Goal: Task Accomplishment & Management: Complete application form

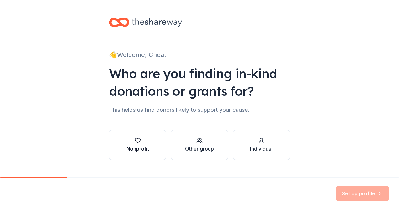
click at [131, 149] on div "Nonprofit" at bounding box center [137, 149] width 23 height 8
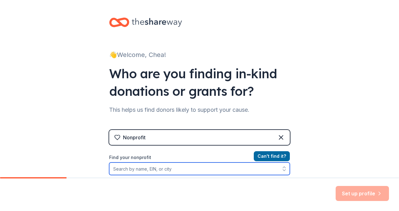
click at [165, 170] on input "Find your nonprofit" at bounding box center [199, 169] width 181 height 13
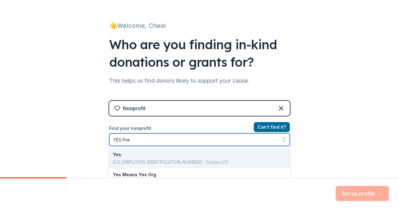
type input "YES Prep"
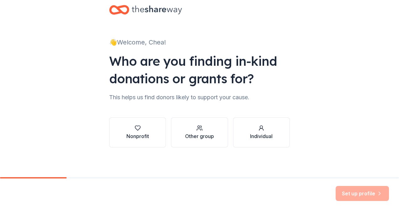
scroll to position [13, 0]
click at [139, 132] on div "Nonprofit" at bounding box center [137, 136] width 23 height 8
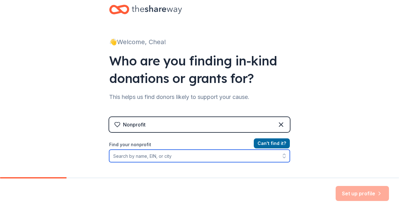
click at [139, 159] on input "Find your nonprofit" at bounding box center [199, 156] width 181 height 13
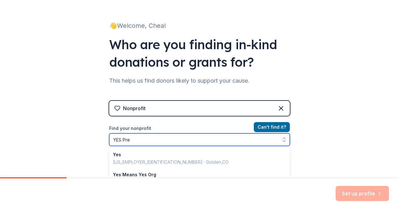
type input "YES Prep"
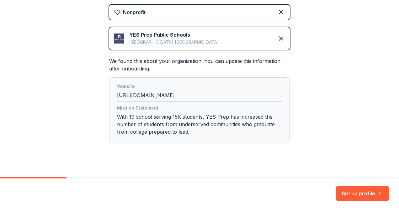
scroll to position [134, 0]
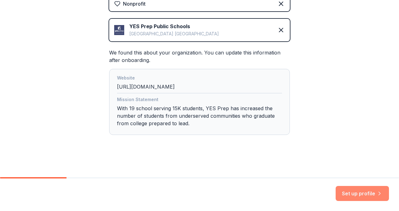
click at [346, 195] on button "Set up profile" at bounding box center [362, 193] width 53 height 15
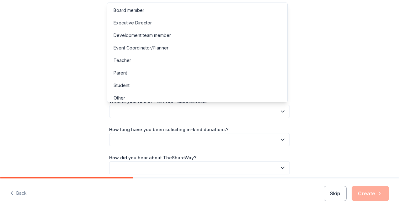
click at [204, 113] on button "button" at bounding box center [199, 111] width 181 height 13
drag, startPoint x: 282, startPoint y: 43, endPoint x: 286, endPoint y: 69, distance: 26.3
click at [286, 69] on div "Board member Executive Director Development team member Event Coordinator/Plann…" at bounding box center [197, 53] width 181 height 100
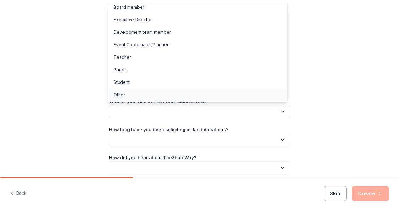
click at [119, 96] on div "Other" at bounding box center [120, 95] width 12 height 8
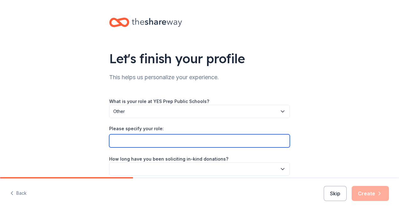
click at [137, 143] on input "Please specify your role:" at bounding box center [199, 141] width 181 height 13
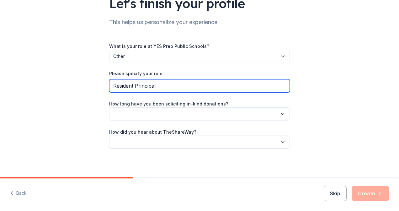
scroll to position [56, 0]
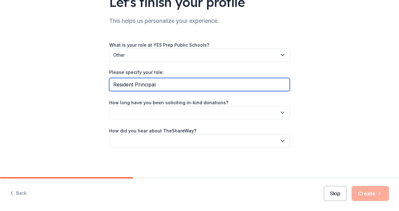
type input "Resident Principal"
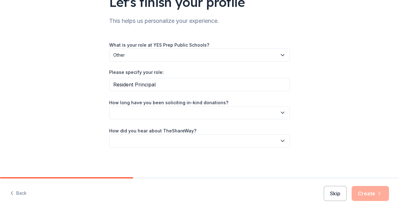
click at [244, 114] on button "button" at bounding box center [199, 112] width 181 height 13
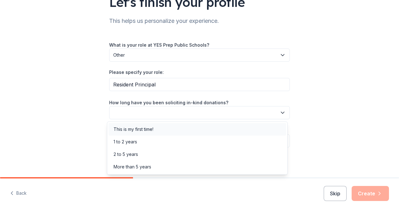
click at [134, 130] on div "This is my first time!" at bounding box center [134, 130] width 40 height 8
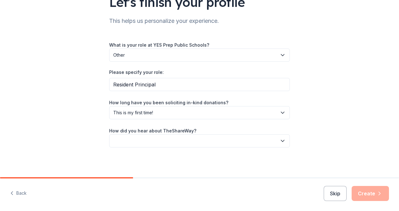
click at [190, 138] on button "button" at bounding box center [199, 141] width 181 height 13
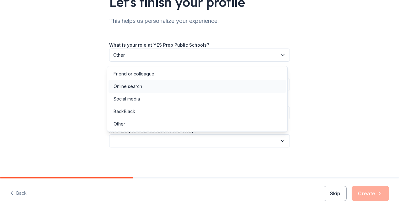
click at [140, 87] on div "Online search" at bounding box center [128, 87] width 29 height 8
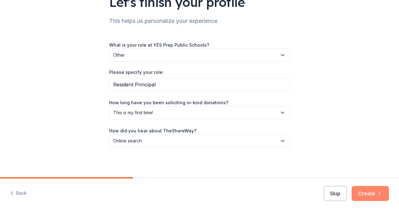
click at [370, 195] on button "Create" at bounding box center [370, 193] width 37 height 15
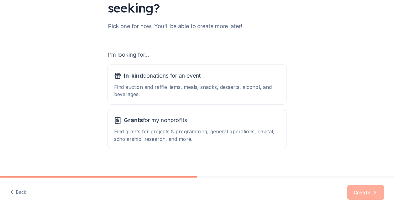
scroll to position [76, 0]
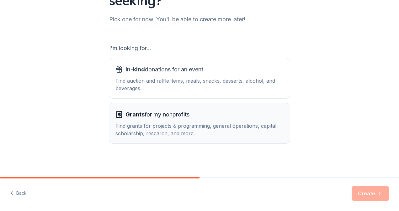
click at [188, 119] on span "Grants for my nonprofits" at bounding box center [157, 115] width 64 height 10
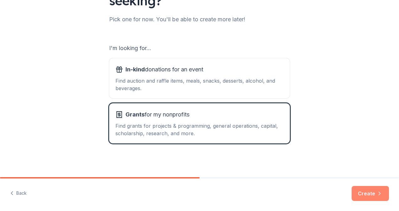
click at [366, 193] on button "Create" at bounding box center [370, 193] width 37 height 15
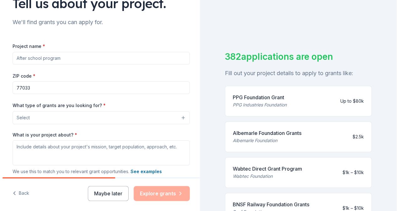
scroll to position [56, 0]
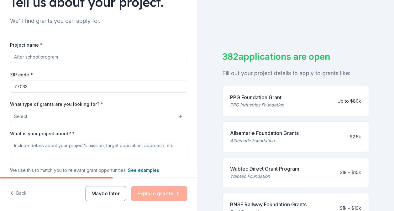
click at [107, 56] on input "Project name *" at bounding box center [98, 57] width 177 height 13
click at [148, 56] on input "Project name *" at bounding box center [98, 57] width 177 height 13
paste input "Crafting Excellence in an A School"
click at [68, 56] on input "Crafting Excellence in an A School" at bounding box center [98, 57] width 177 height 13
type input "Crafting Excellence in an "A" School"
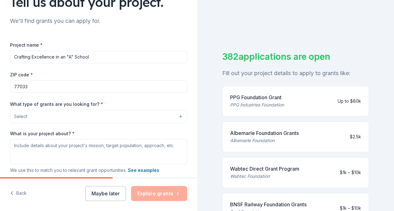
click at [135, 85] on input "77033" at bounding box center [98, 86] width 177 height 13
type input "77012"
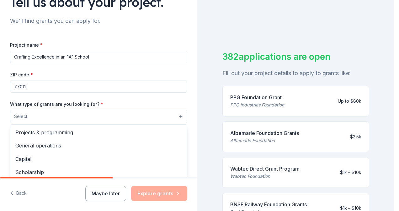
click at [157, 114] on button "Select" at bounding box center [98, 116] width 177 height 13
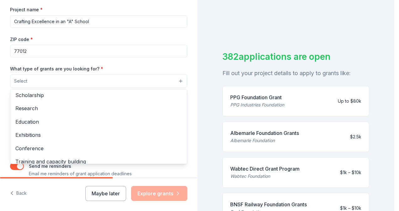
scroll to position [0, 0]
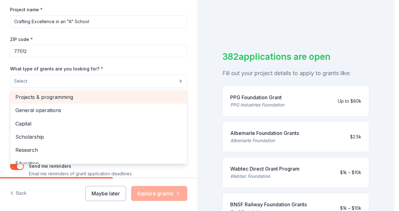
click at [61, 94] on span "Projects & programming" at bounding box center [98, 97] width 167 height 8
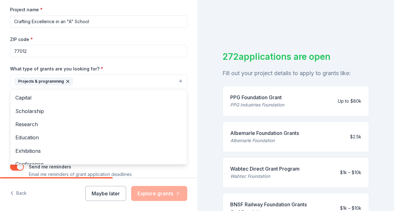
scroll to position [25, 0]
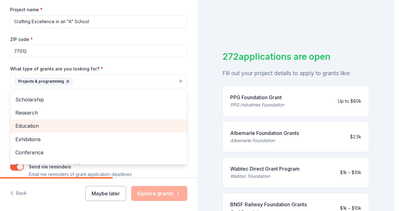
click at [77, 124] on span "Education" at bounding box center [98, 126] width 167 height 8
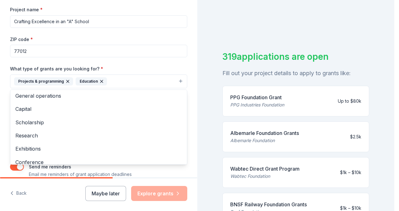
scroll to position [0, 0]
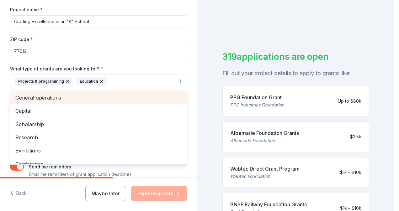
click at [50, 97] on span "General operations" at bounding box center [98, 98] width 167 height 8
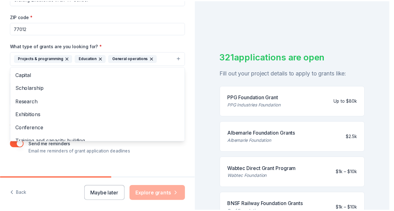
scroll to position [122, 0]
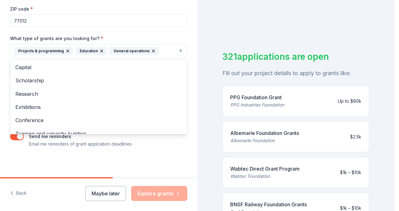
click at [185, 144] on div "Tell us about your project. We'll find grants you can apply for. Project name *…" at bounding box center [98, 28] width 197 height 300
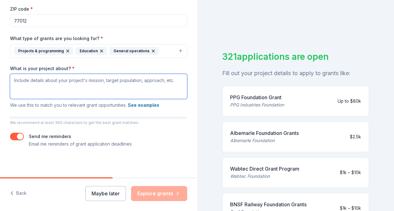
click at [154, 81] on textarea "What is your project about? *" at bounding box center [98, 86] width 177 height 25
paste textarea "My students are bold, creative, and full of potential—and they deserve a classr…"
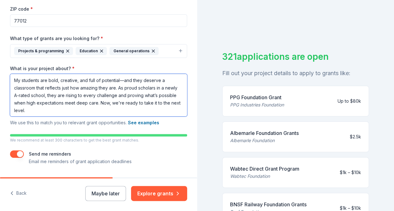
paste textarea "With a Cricut machine and accessories, my students will design and create every…"
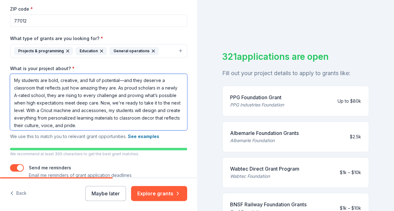
click at [50, 110] on textarea "My students are bold, creative, and full of potential—and they deserve a classr…" at bounding box center [98, 102] width 177 height 56
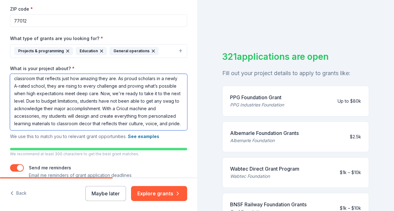
scroll to position [17, 0]
click at [26, 117] on textarea "My students are bold, creative, and full of potential—and they deserve a classr…" at bounding box center [98, 102] width 177 height 56
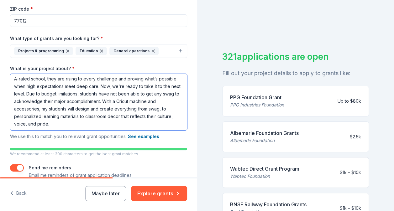
click at [114, 116] on textarea "My students are bold, creative, and full of potential—and they deserve a classr…" at bounding box center [98, 102] width 177 height 56
click at [107, 124] on textarea "My students are bold, creative, and full of potential—and they deserve a classr…" at bounding box center [98, 102] width 177 height 56
click at [118, 126] on textarea "My students are bold, creative, and full of potential—and they deserve a classr…" at bounding box center [98, 102] width 177 height 56
paste textarea "They’ll lead projects that build community—like House System visuals, motivatio…"
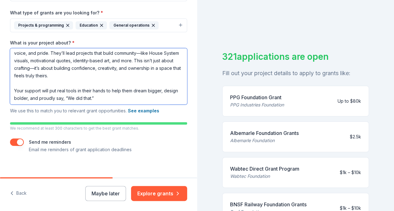
scroll to position [154, 0]
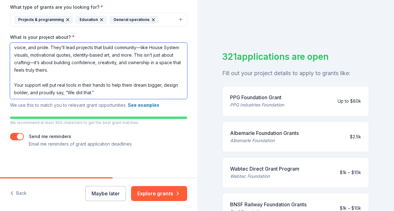
drag, startPoint x: 117, startPoint y: 91, endPoint x: 13, endPoint y: 86, distance: 104.9
click at [13, 86] on textarea "My students are bold, creative, and full of potential—and they deserve a classr…" at bounding box center [98, 71] width 177 height 56
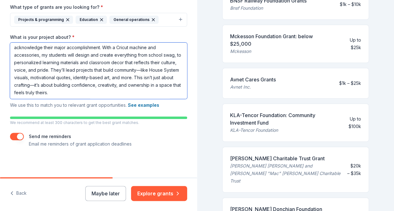
scroll to position [205, 0]
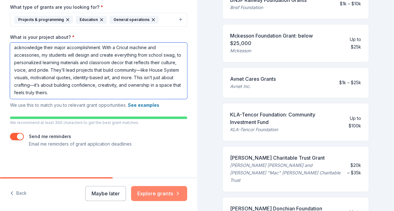
type textarea "My students are bold, creative, and full of potential—and they deserve a classr…"
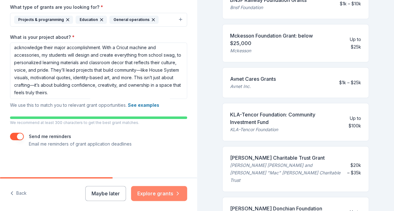
click at [163, 193] on button "Explore grants" at bounding box center [159, 193] width 56 height 15
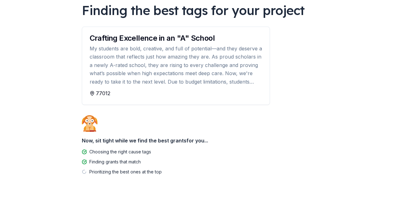
scroll to position [56, 0]
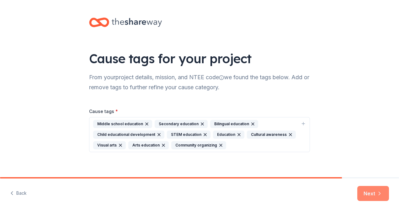
click at [369, 194] on button "Next" at bounding box center [373, 193] width 32 height 15
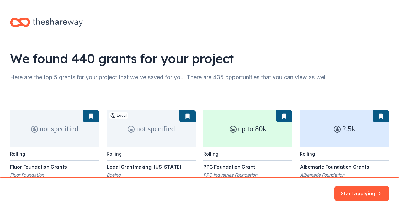
click at [371, 75] on div "Here are the top 5 grants for your project that we've saved for you. There are …" at bounding box center [199, 77] width 379 height 10
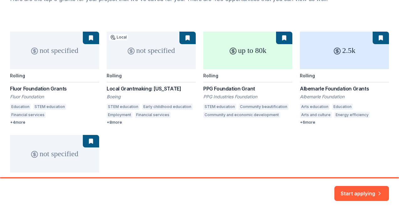
scroll to position [78, 0]
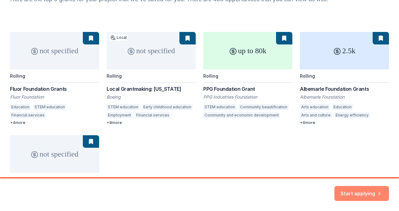
click at [346, 192] on button "Start applying" at bounding box center [361, 190] width 55 height 15
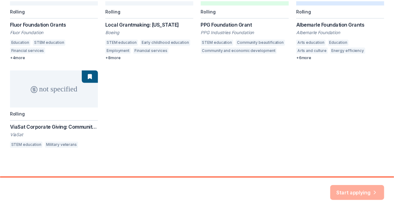
scroll to position [147, 0]
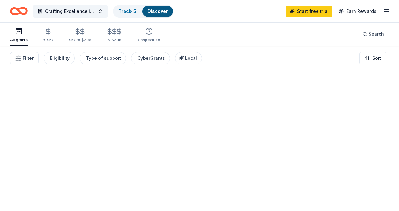
drag, startPoint x: 399, startPoint y: 112, endPoint x: 400, endPoint y: 152, distance: 39.5
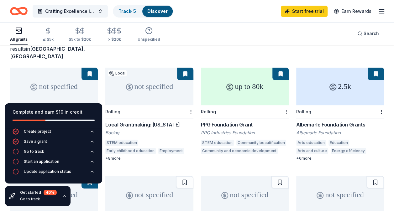
scroll to position [44, 0]
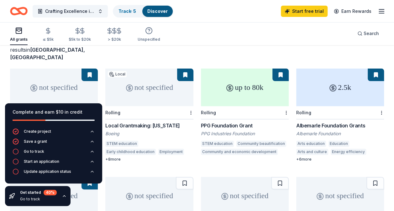
click at [161, 93] on div "not specified" at bounding box center [149, 88] width 88 height 38
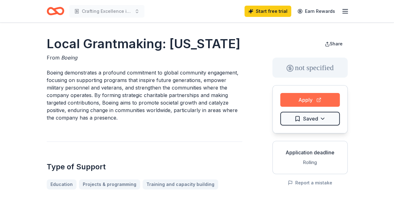
click at [305, 102] on button "Apply" at bounding box center [310, 100] width 60 height 14
